Goal: Information Seeking & Learning: Find specific fact

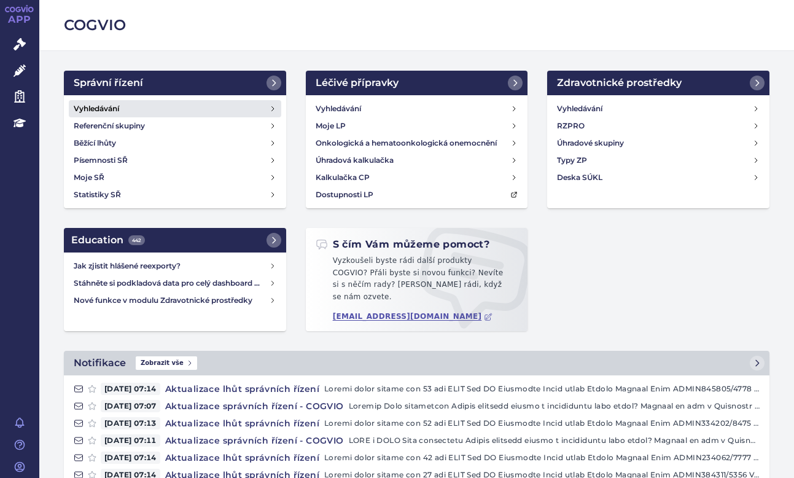
click at [125, 105] on link "Vyhledávání" at bounding box center [175, 108] width 213 height 17
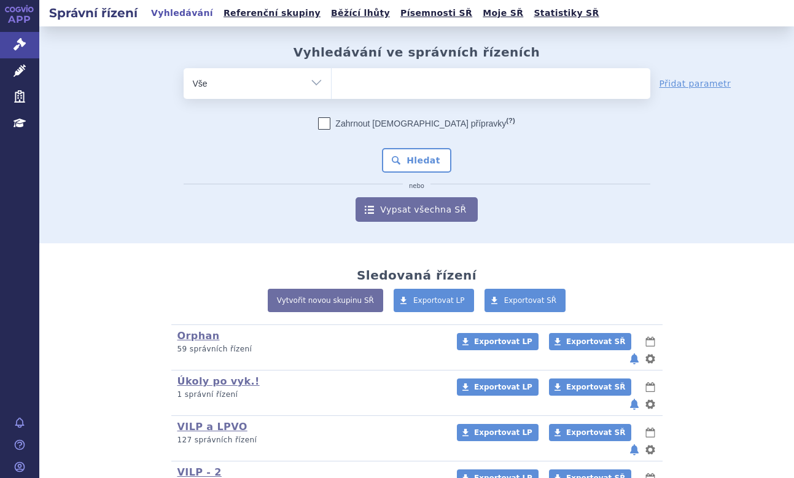
click at [373, 70] on ul at bounding box center [491, 81] width 319 height 26
click at [332, 70] on select at bounding box center [331, 83] width 1 height 31
click at [371, 77] on ul at bounding box center [491, 81] width 319 height 26
click at [332, 77] on select at bounding box center [331, 83] width 1 height 31
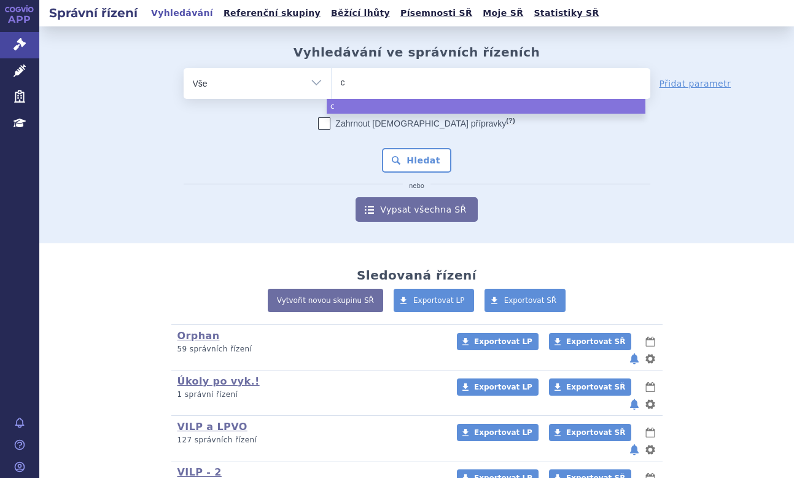
type input "ca"
type input "cap"
type input "capv"
type input "capva"
type input "capvax"
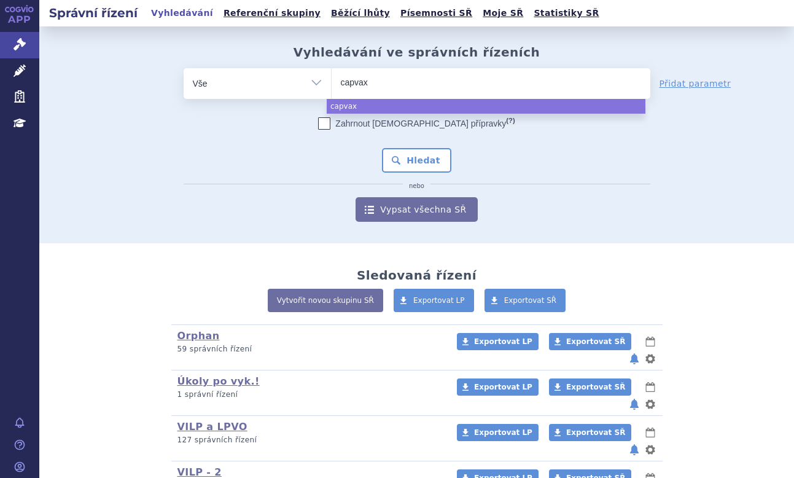
type input "capvaxi"
type input "capvaxive"
select select "capvaxive"
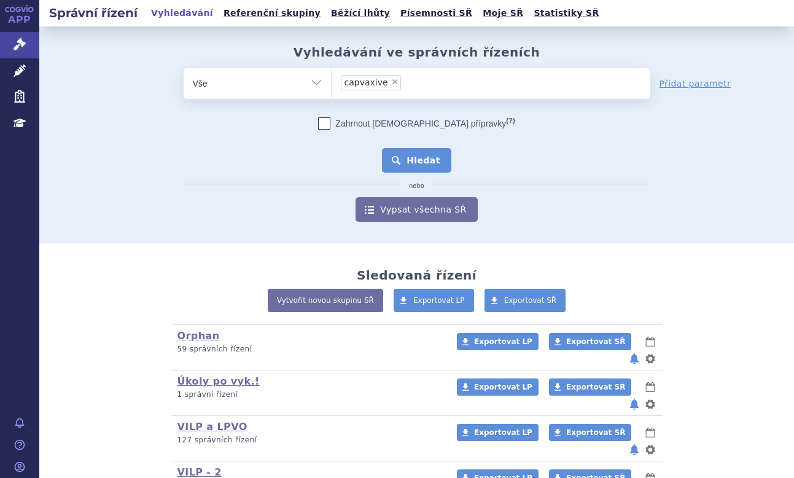
click at [428, 149] on button "Hledat" at bounding box center [416, 160] width 69 height 25
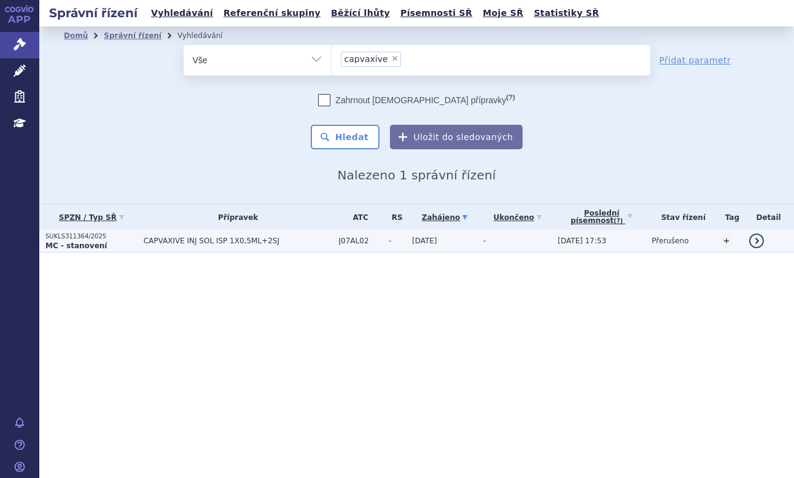
click at [68, 241] on strong "MC - stanovení" at bounding box center [75, 245] width 61 height 9
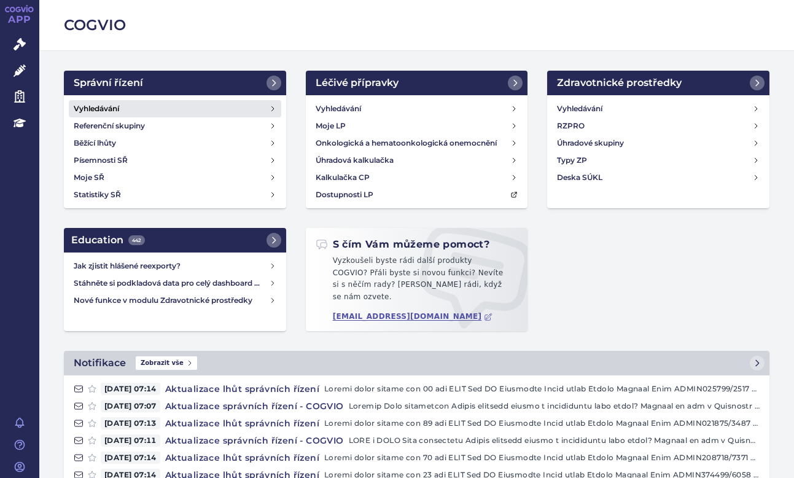
click at [123, 106] on link "Vyhledávání" at bounding box center [175, 108] width 213 height 17
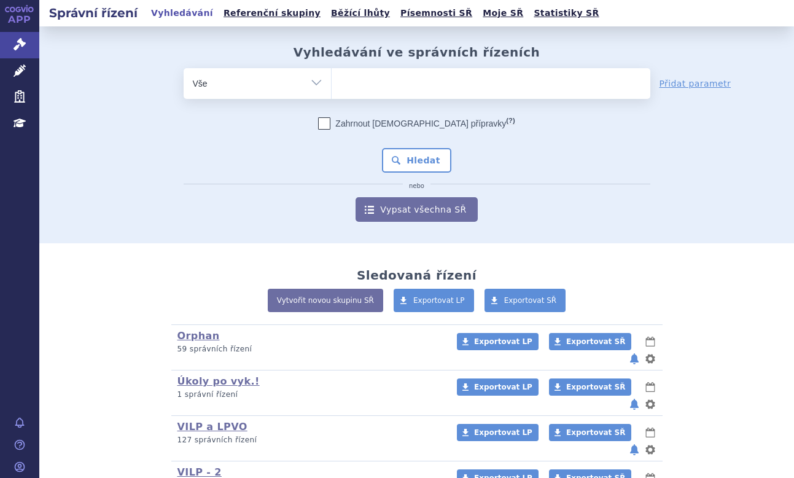
click at [372, 88] on ul at bounding box center [491, 81] width 319 height 26
click at [332, 88] on select at bounding box center [331, 83] width 1 height 31
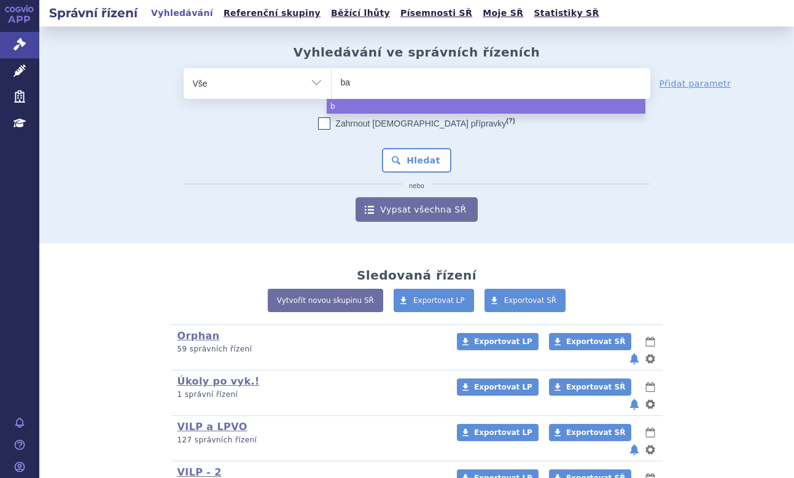
type input "bav"
type input "bave"
type input "bavenc"
type input "bavenci"
type input "bavencio"
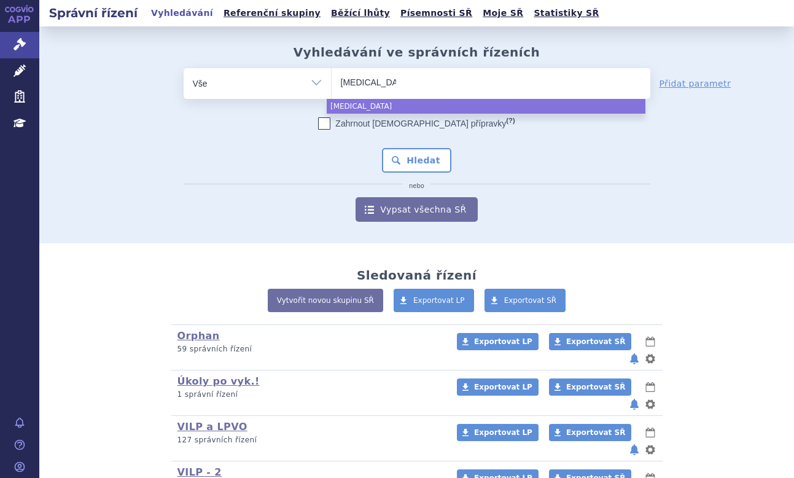
select select "bavencio"
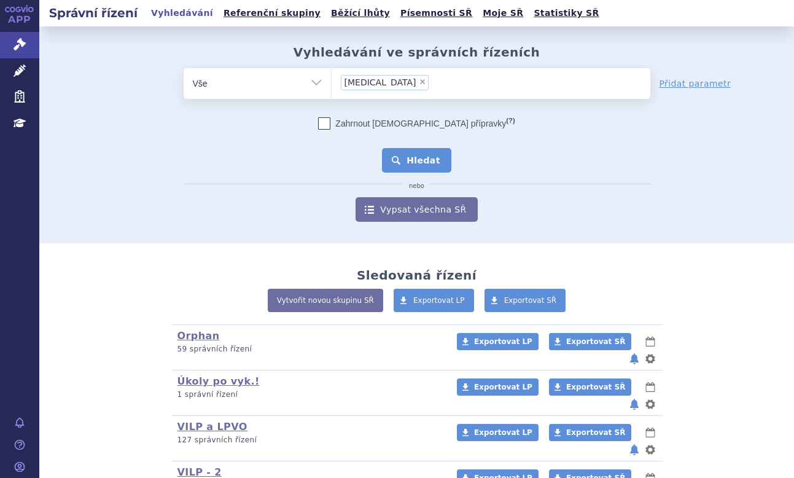
click at [407, 162] on button "Hledat" at bounding box center [416, 160] width 69 height 25
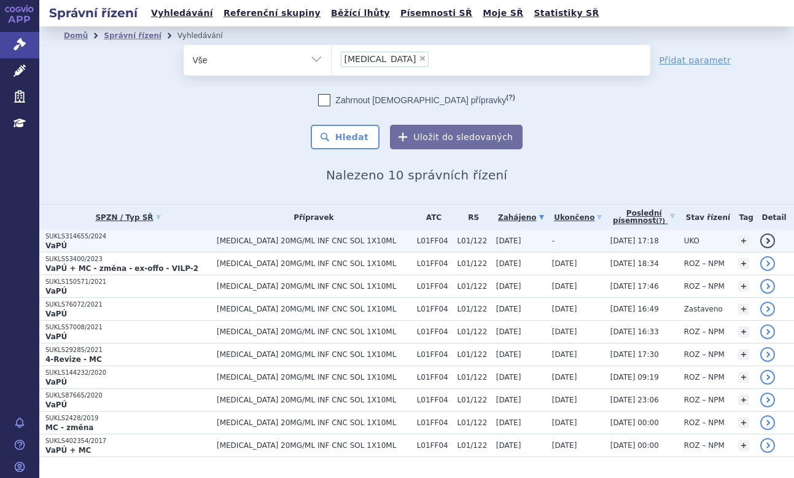
click at [120, 241] on p "VaPÚ" at bounding box center [127, 246] width 165 height 10
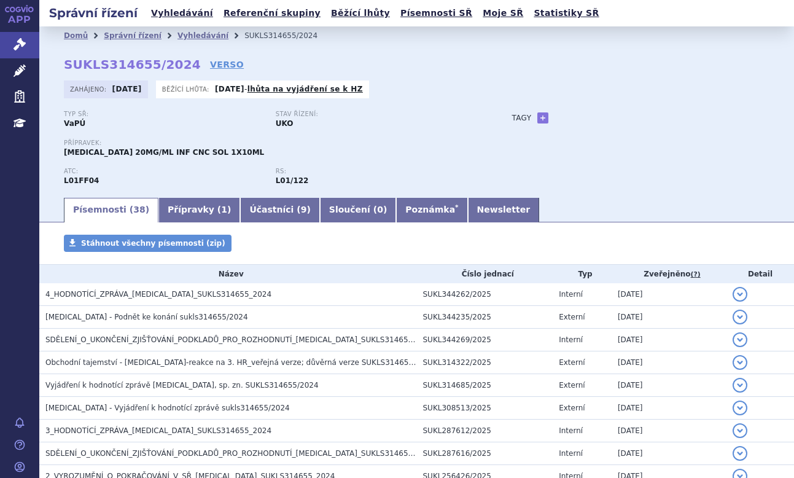
click at [654, 109] on div "Domů Správní řízení Vyhledávání SUKLS314655/2024 SUKLS314655/2024 VERSO Zahájen…" at bounding box center [416, 120] width 755 height 151
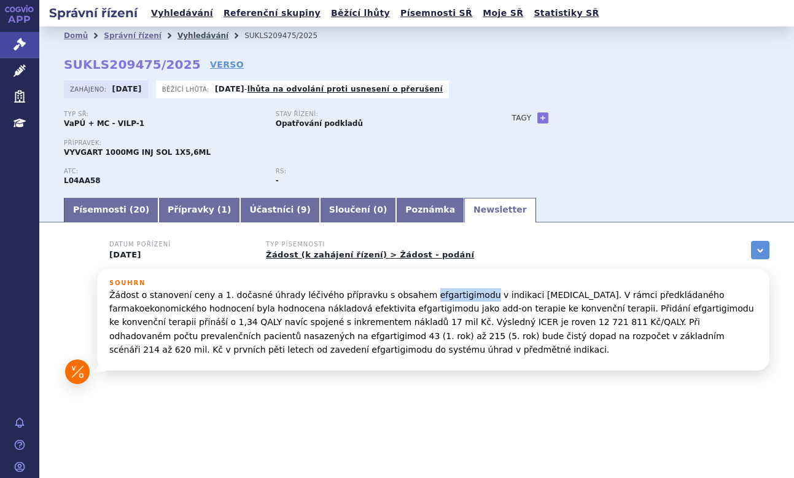
click at [181, 36] on link "Vyhledávání" at bounding box center [203, 35] width 51 height 9
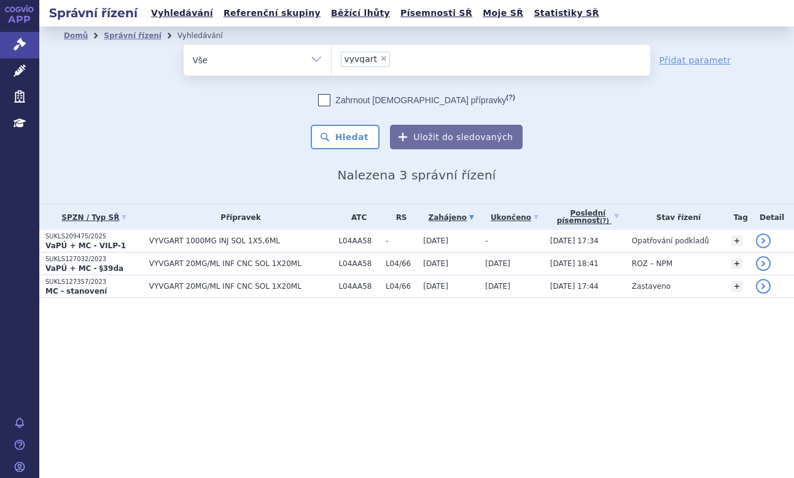
click at [385, 56] on li "× vyvgart" at bounding box center [366, 59] width 50 height 15
click at [332, 56] on select "vyvgart" at bounding box center [331, 59] width 1 height 31
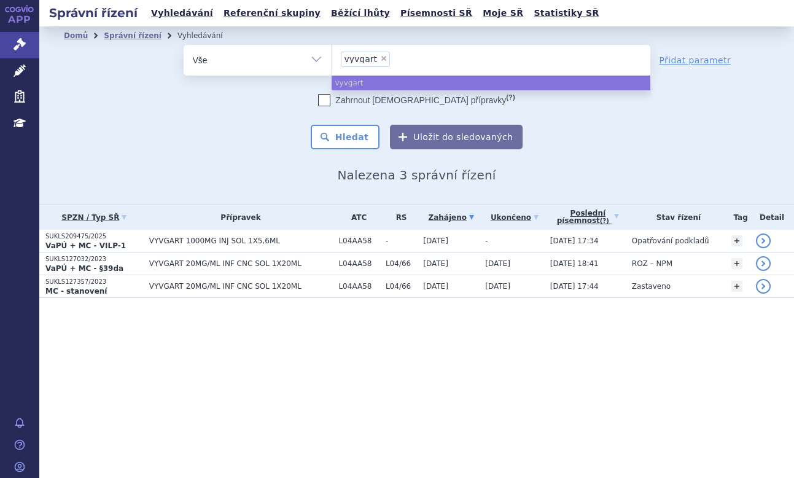
click at [380, 56] on span "×" at bounding box center [383, 58] width 7 height 7
click at [332, 56] on select "vyvgart" at bounding box center [331, 59] width 1 height 31
select select
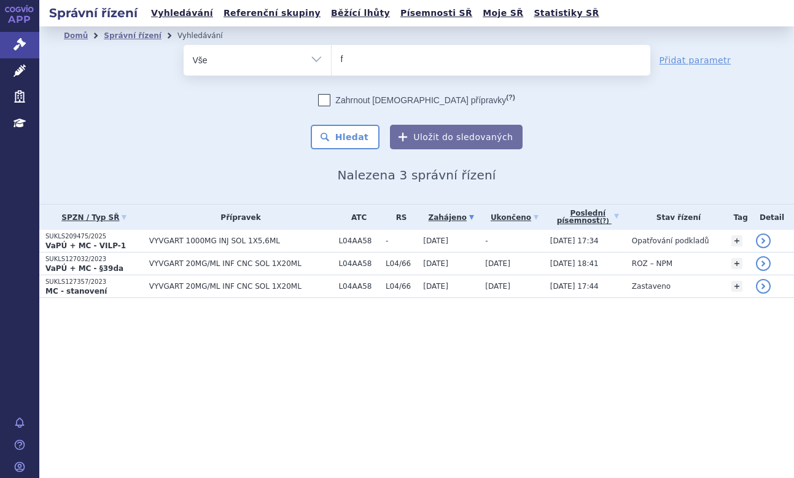
type input "fa"
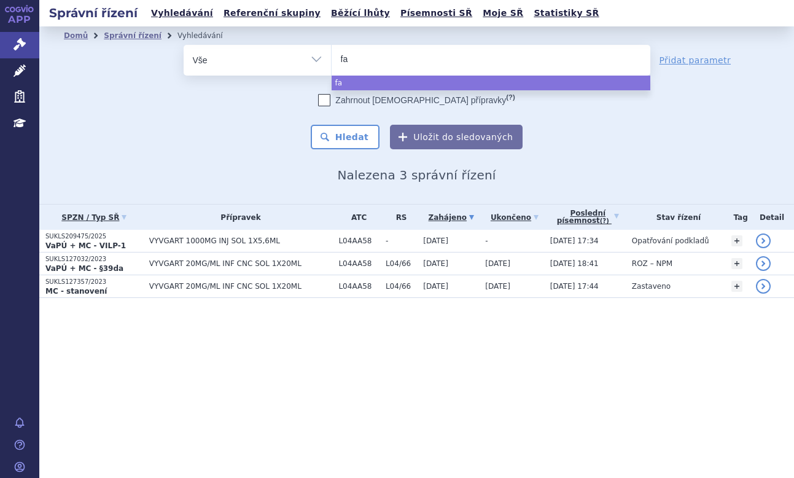
type input "fab"
type input "fabh"
type input "fabhal"
type input "fabhalt"
type input "fabhalta"
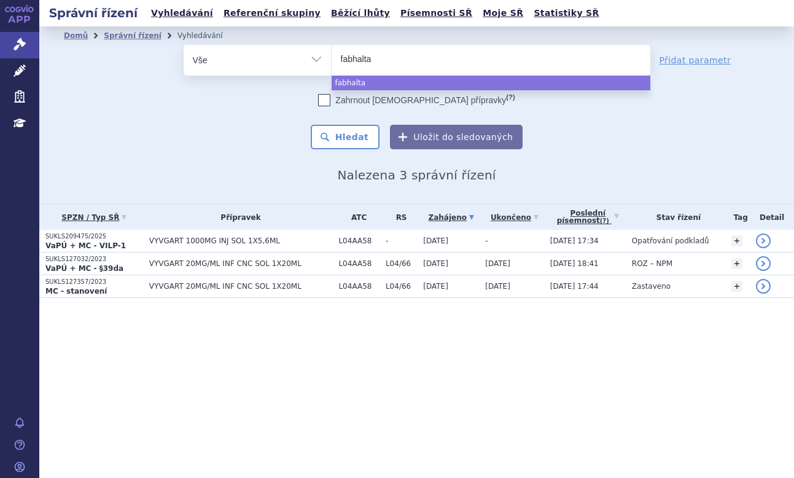
select select "fabhalta"
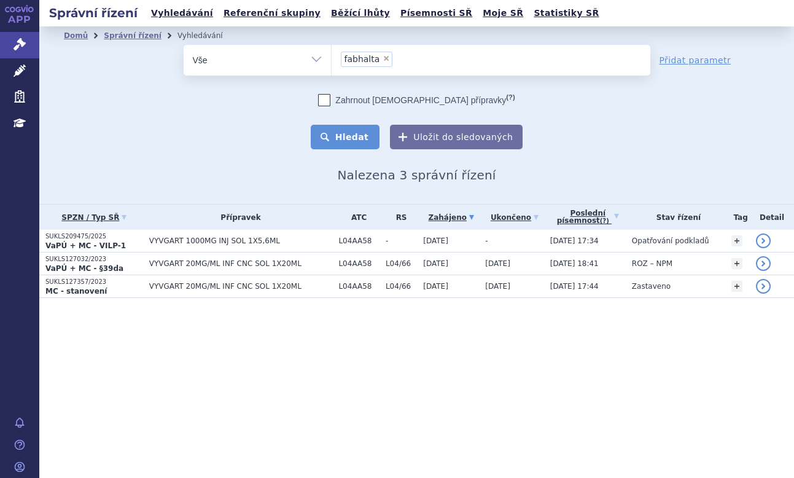
click at [377, 131] on button "Hledat" at bounding box center [345, 137] width 69 height 25
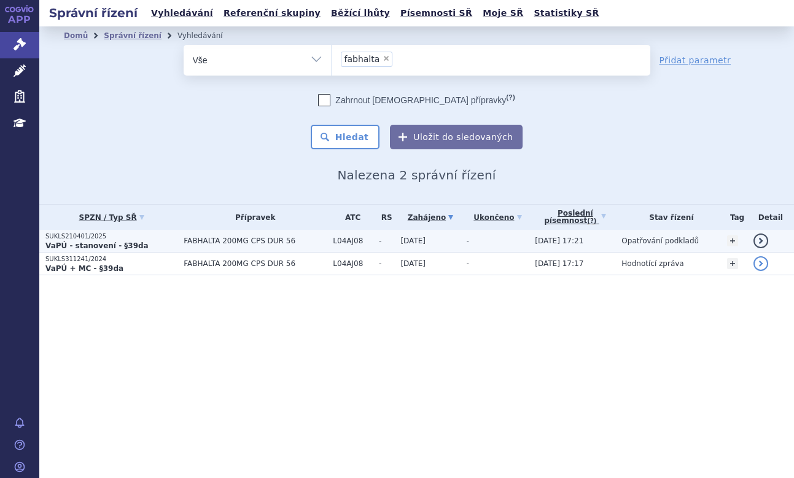
click at [165, 233] on p "SUKLS210401/2025" at bounding box center [111, 236] width 132 height 9
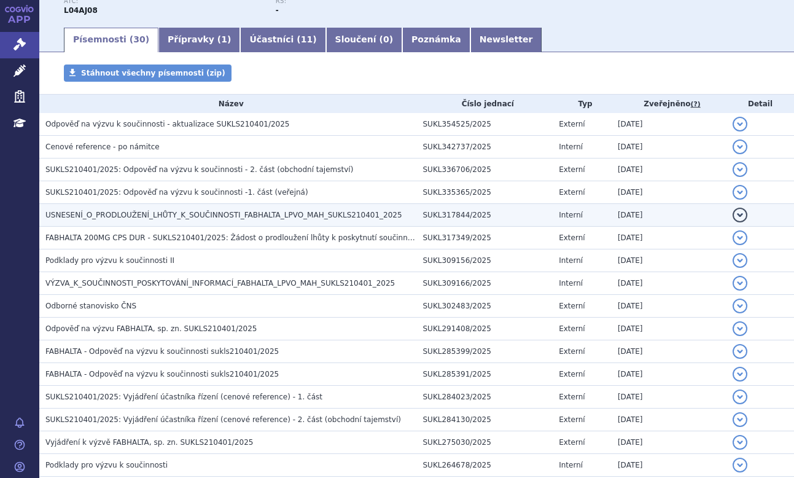
scroll to position [69, 0]
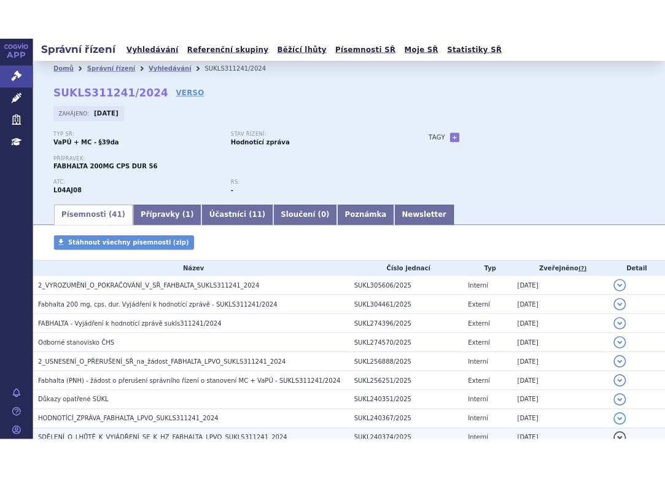
scroll to position [61, 0]
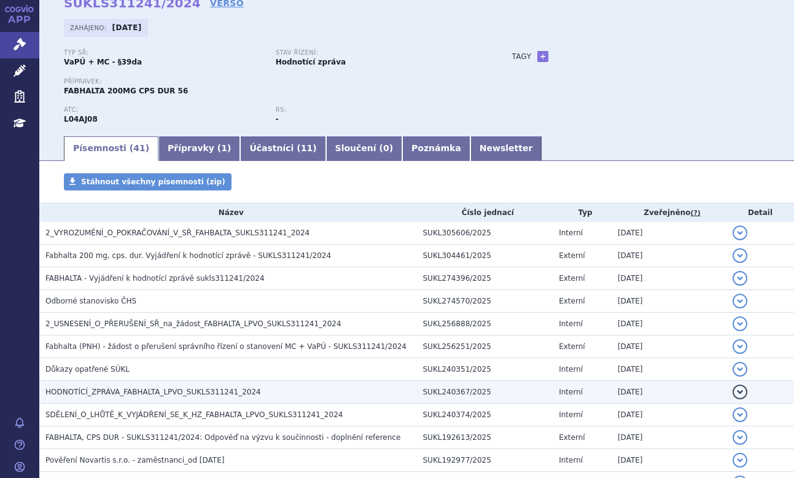
click at [129, 389] on span "HODNOTÍCÍ_ZPRÁVA_FABHALTA_LPVO_SUKLS311241_2024" at bounding box center [153, 392] width 216 height 9
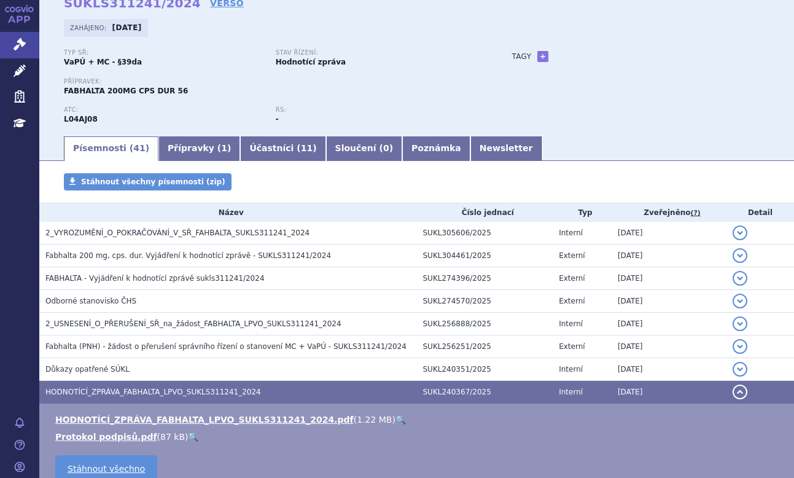
click at [396, 416] on link "🔍" at bounding box center [401, 420] width 10 height 10
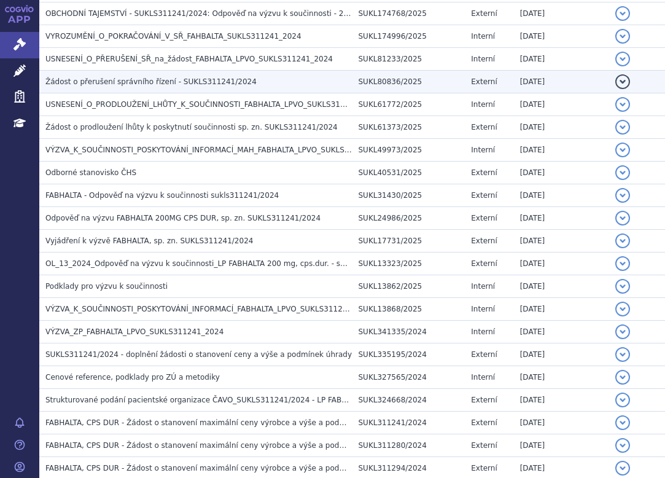
scroll to position [900, 0]
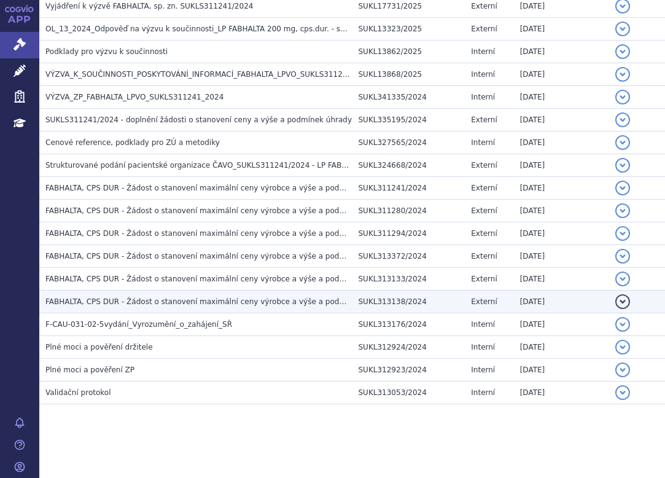
click at [228, 306] on span "FABHALTA, CPS DUR - Žádost o stanovení maximální ceny výrobce a výše a podmínek…" at bounding box center [252, 301] width 415 height 9
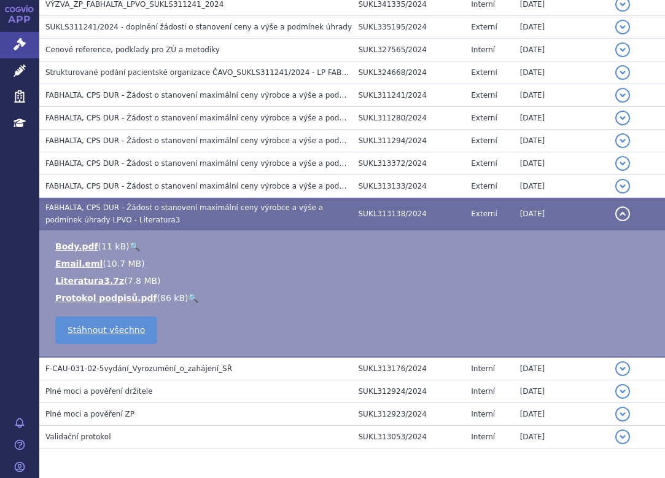
scroll to position [807, 0]
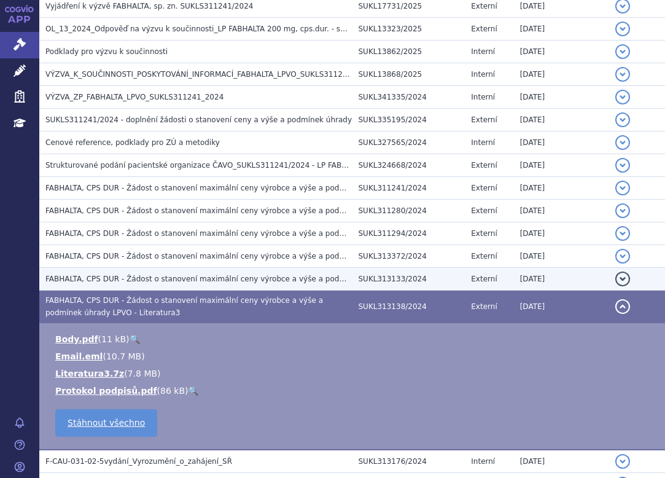
click at [222, 281] on span "FABHALTA, CPS DUR - Žádost o stanovení maximální ceny výrobce a výše a podmínek…" at bounding box center [252, 279] width 415 height 9
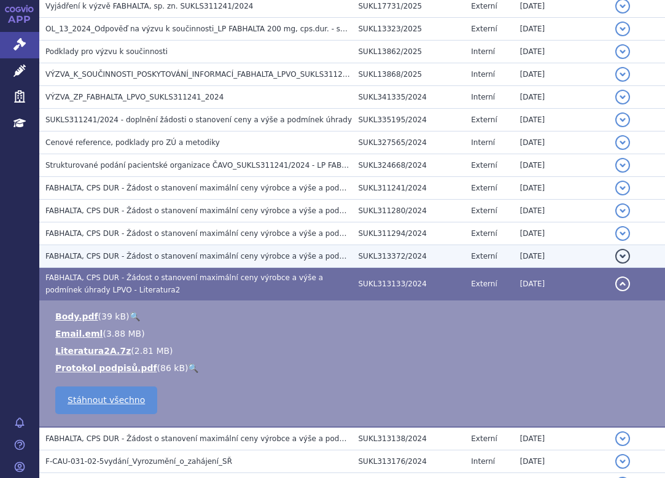
click at [221, 255] on span "FABHALTA, CPS DUR - Žádost o stanovení maximální ceny výrobce a výše a podmínek…" at bounding box center [252, 256] width 415 height 9
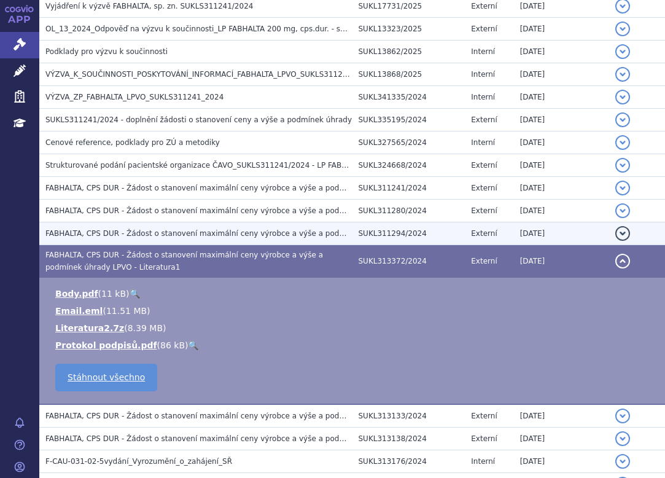
click at [225, 232] on span "FABHALTA, CPS DUR - Žádost o stanovení maximální ceny výrobce a výše a podmínek…" at bounding box center [247, 233] width 404 height 9
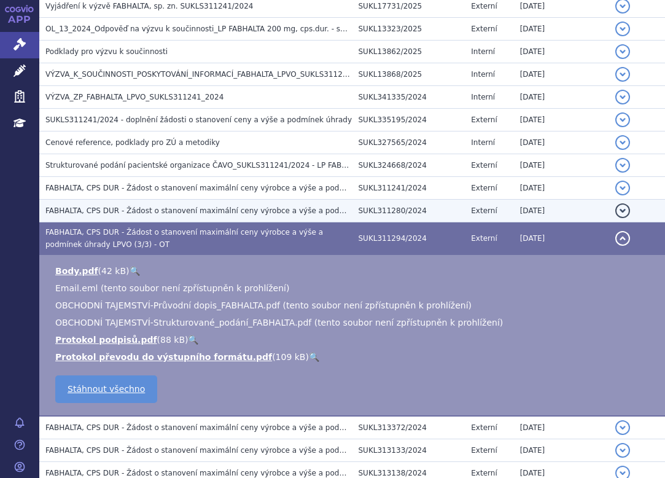
click at [227, 208] on span "FABHALTA, CPS DUR - Žádost o stanovení maximální ceny výrobce a výše a podmínek…" at bounding box center [238, 210] width 386 height 9
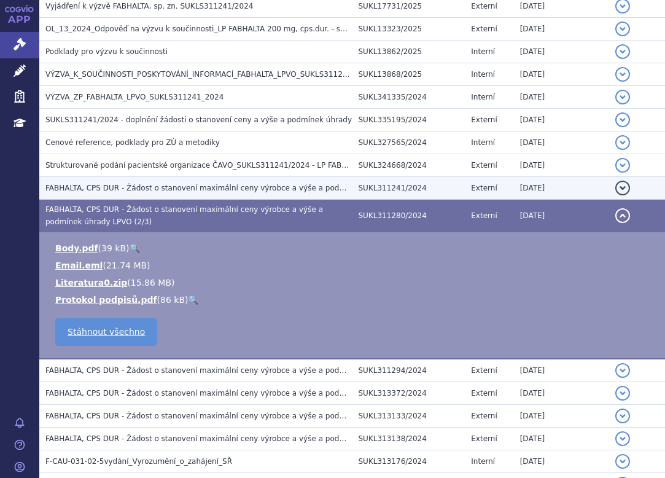
click at [232, 186] on span "FABHALTA, CPS DUR - Žádost o stanovení maximální ceny výrobce a výše a podmínek…" at bounding box center [238, 188] width 386 height 9
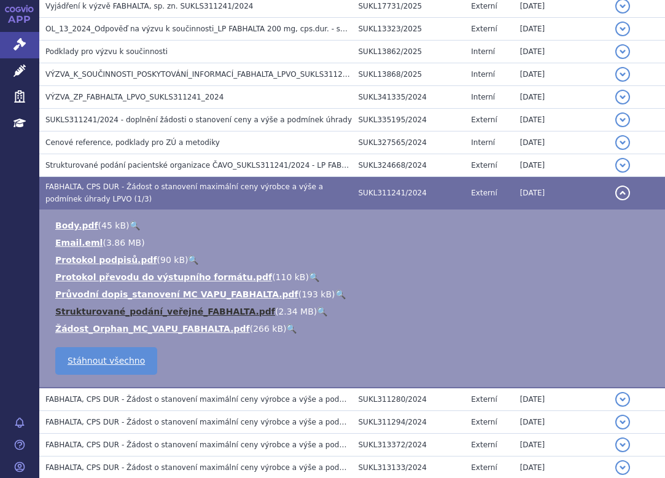
click at [227, 308] on link "Strukturované_podání_veřejné_FABHALTA.pdf" at bounding box center [165, 311] width 220 height 10
click at [24, 368] on div "APP Správní řízení Léčivé přípravky Zdravotnické prostředky Education Notifikac…" at bounding box center [19, 239] width 39 height 478
click at [317, 311] on link "🔍" at bounding box center [322, 311] width 10 height 10
